Goal: Information Seeking & Learning: Learn about a topic

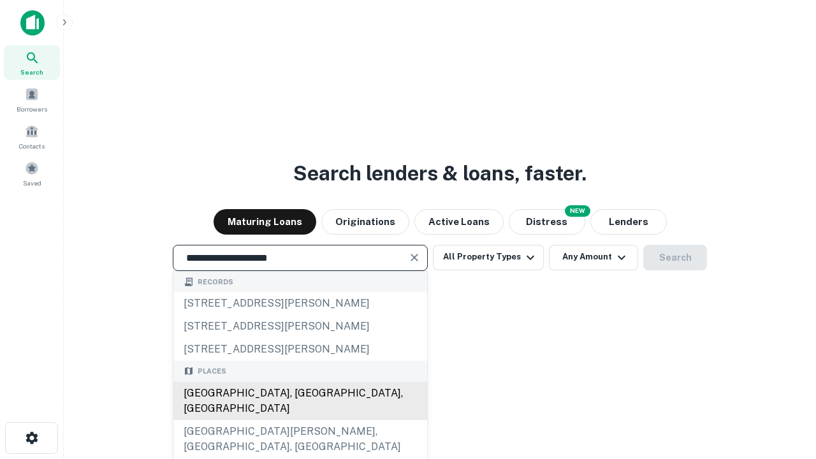
click at [300, 420] on div "Santa Monica, CA, USA" at bounding box center [300, 401] width 254 height 38
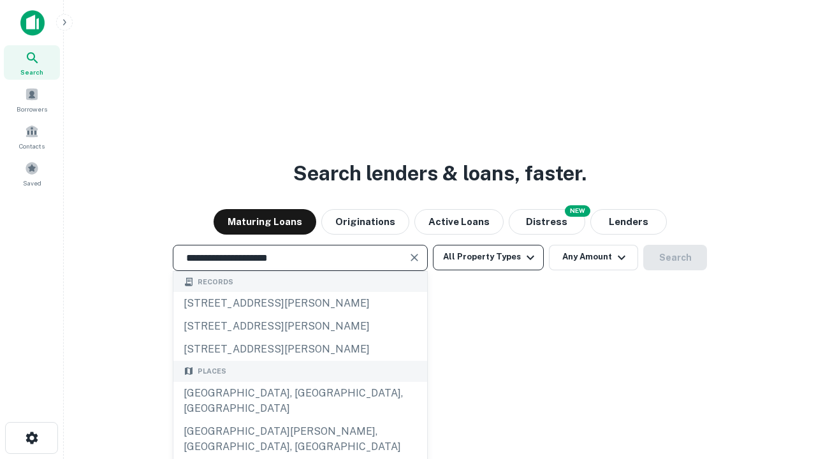
type input "**********"
click at [489, 257] on button "All Property Types" at bounding box center [488, 258] width 111 height 26
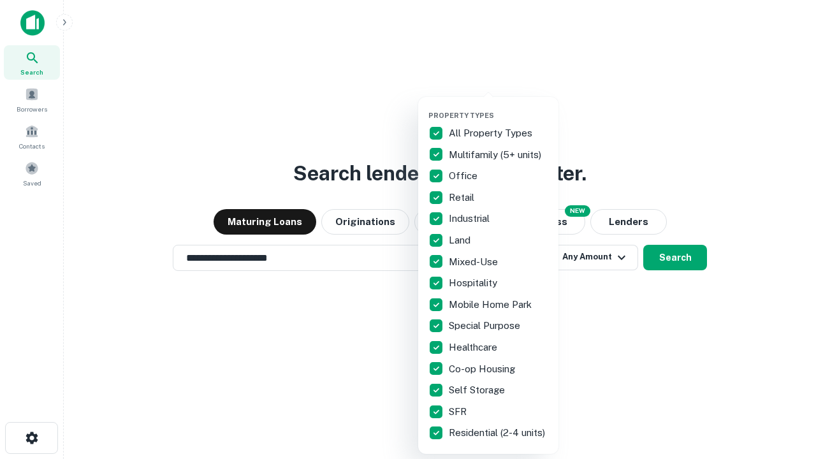
click at [499, 107] on button "button" at bounding box center [499, 107] width 140 height 1
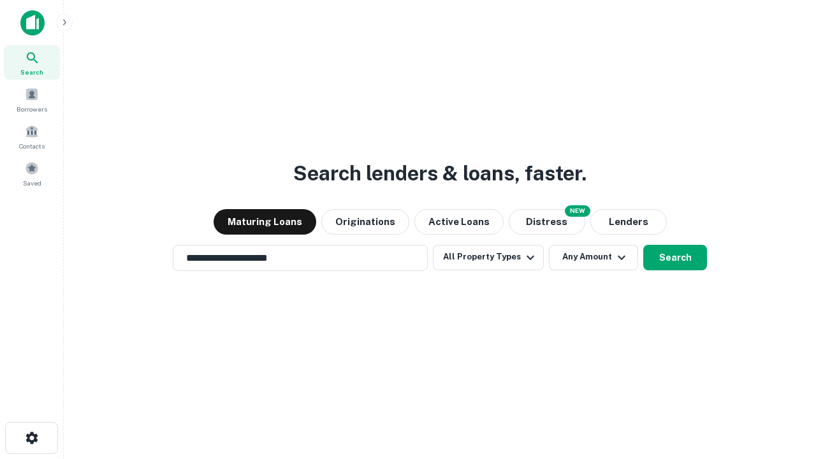
scroll to position [20, 0]
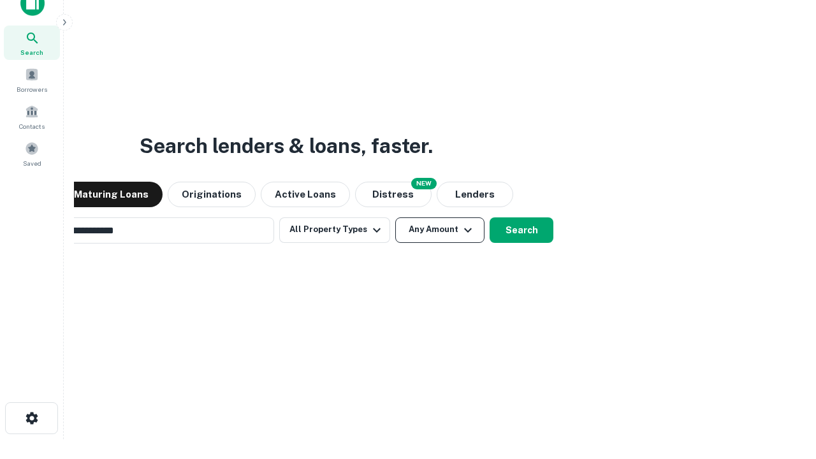
click at [395, 217] on button "Any Amount" at bounding box center [439, 230] width 89 height 26
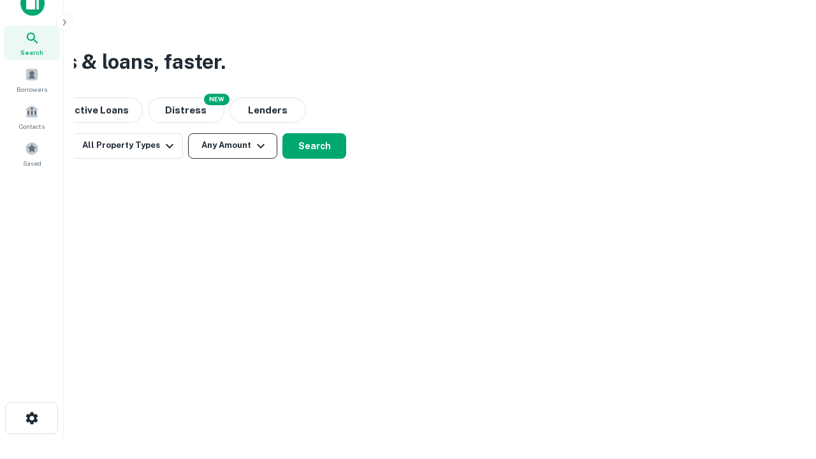
scroll to position [20, 0]
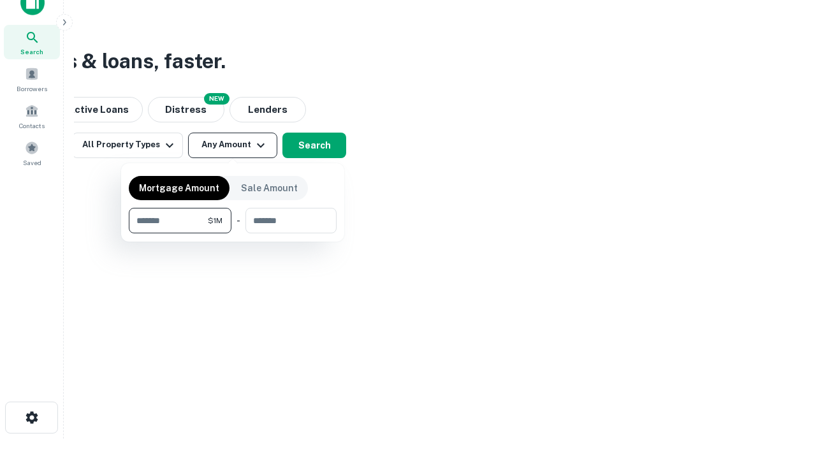
type input "*******"
click at [233, 233] on button "button" at bounding box center [233, 233] width 208 height 1
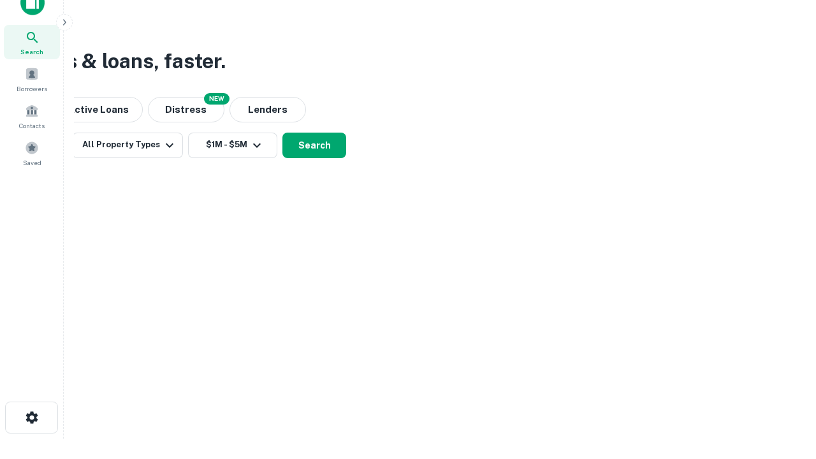
scroll to position [8, 235]
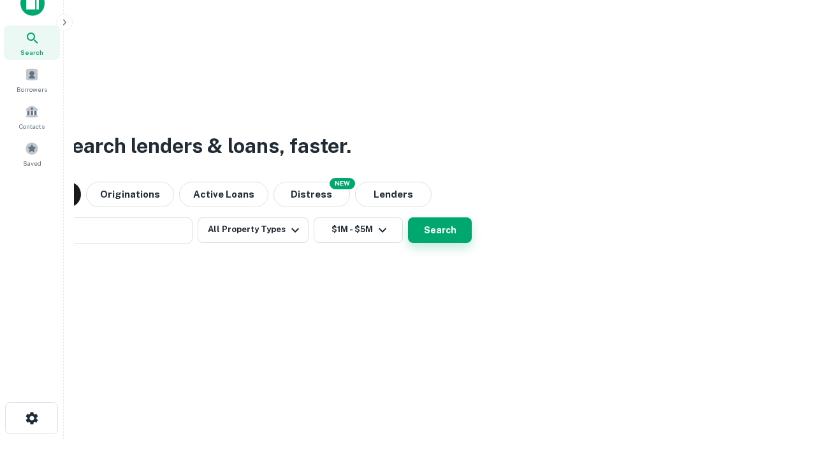
click at [408, 217] on button "Search" at bounding box center [440, 230] width 64 height 26
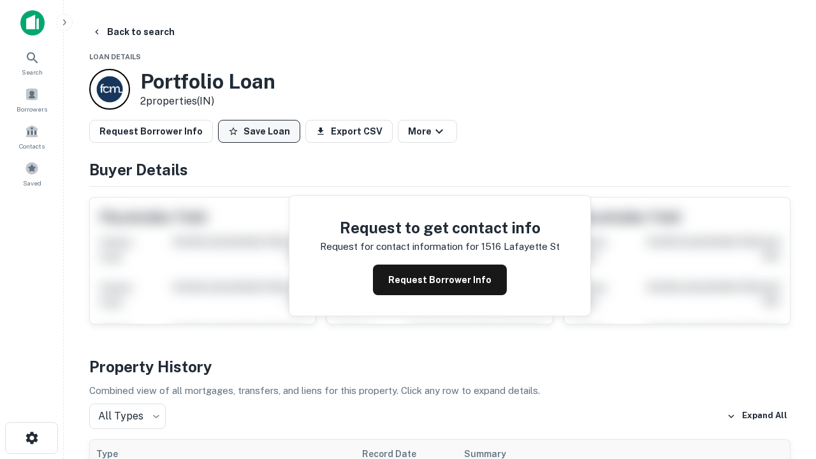
click at [259, 131] on button "Save Loan" at bounding box center [259, 131] width 82 height 23
click at [262, 131] on button "Save Loan" at bounding box center [259, 131] width 82 height 23
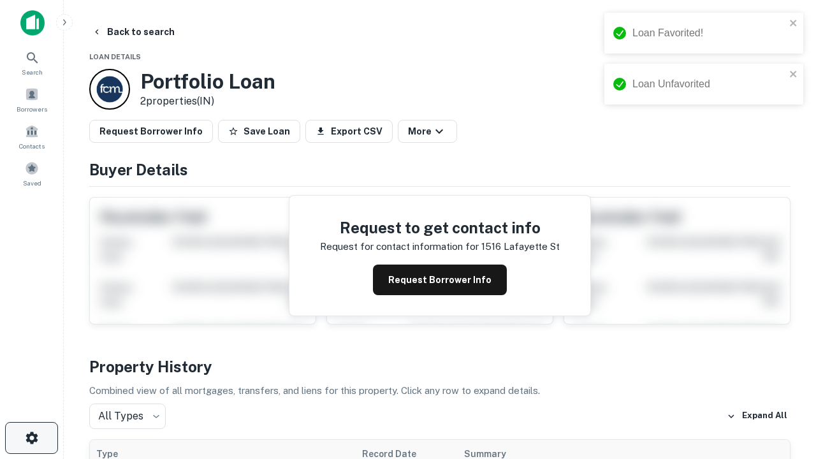
click at [31, 438] on icon "button" at bounding box center [31, 438] width 15 height 15
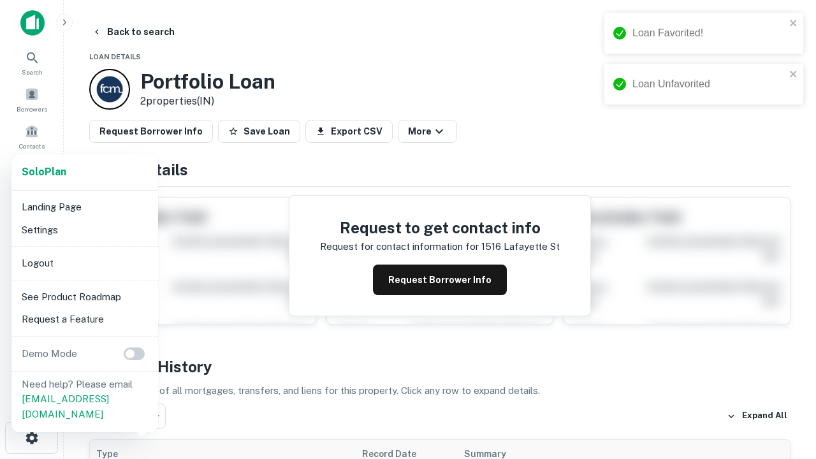
click at [84, 263] on li "Logout" at bounding box center [85, 263] width 136 height 23
